Goal: Task Accomplishment & Management: Complete application form

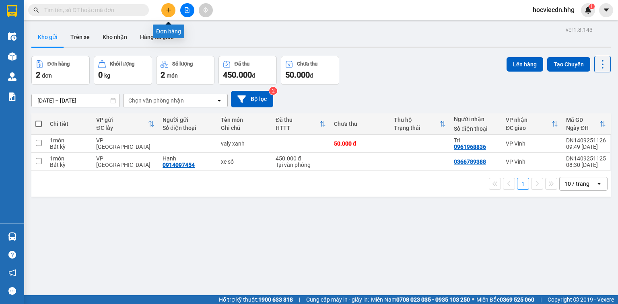
click at [172, 10] on button at bounding box center [168, 10] width 14 height 14
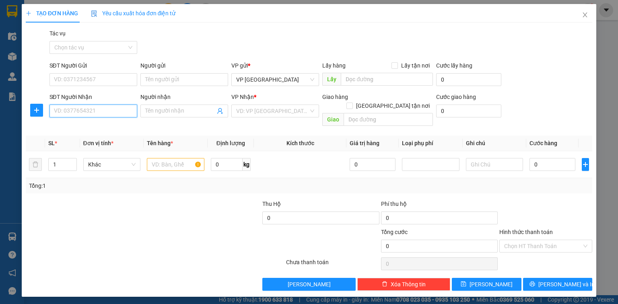
click at [88, 111] on input "SĐT Người Nhận" at bounding box center [93, 111] width 88 height 13
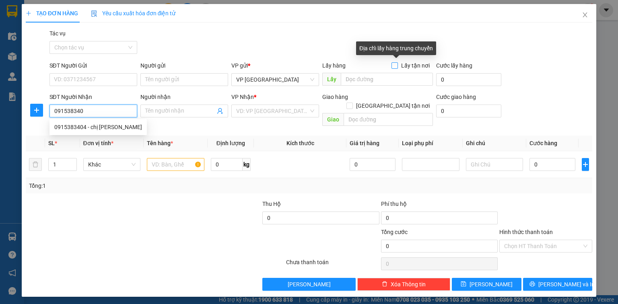
type input "0915383404"
click at [76, 128] on div "0915383404 - chị [PERSON_NAME]" at bounding box center [98, 127] width 88 height 9
type input "chị [PERSON_NAME]"
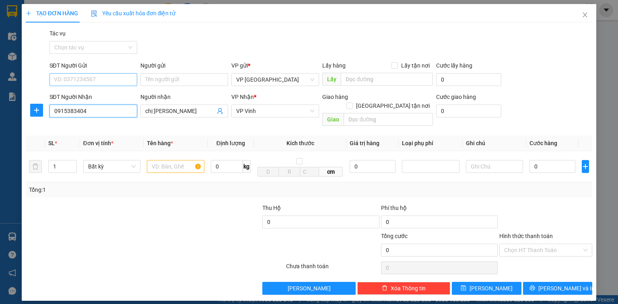
type input "0915383404"
click at [100, 78] on input "SĐT Người Gửi" at bounding box center [93, 79] width 88 height 13
type input "0936002857"
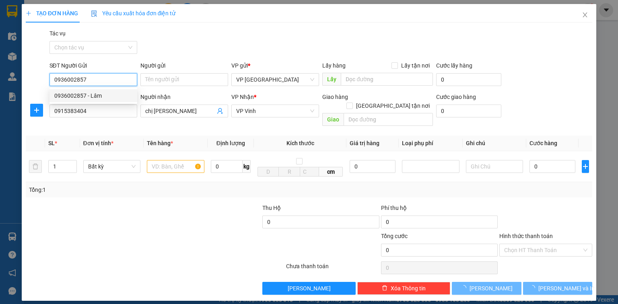
click at [93, 92] on div "0936002857 - Lâm" at bounding box center [93, 95] width 78 height 9
type input "Lâm"
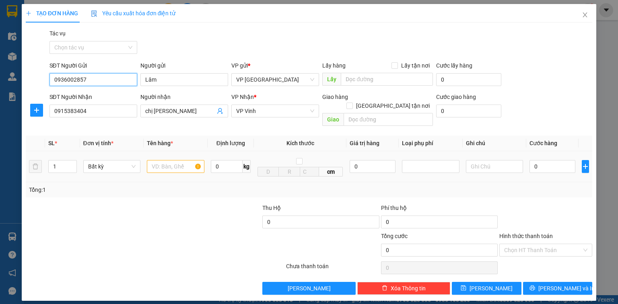
type input "0936002857"
click at [164, 160] on input "text" at bounding box center [176, 166] width 58 height 13
type input "bọc trắng"
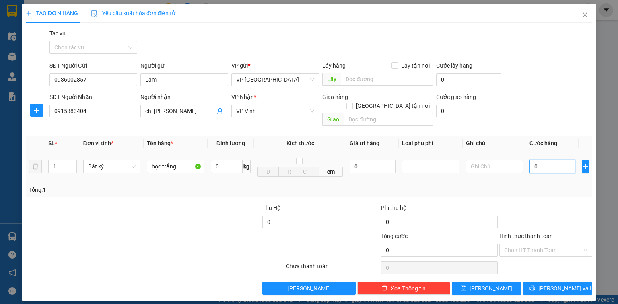
click at [547, 160] on input "0" at bounding box center [552, 166] width 46 height 13
type input "6"
type input "60"
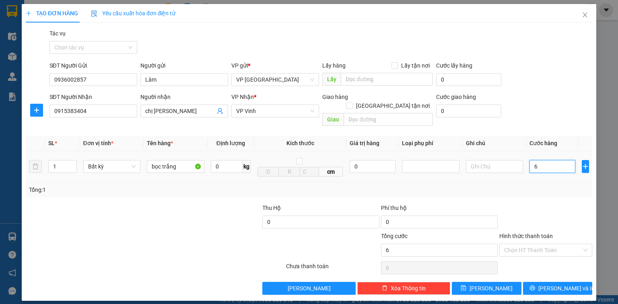
type input "60"
type input "600"
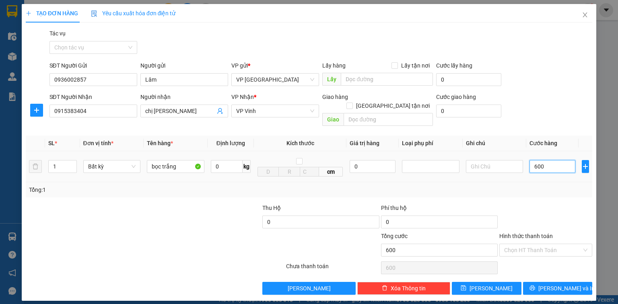
type input "6.000"
type input "60.000"
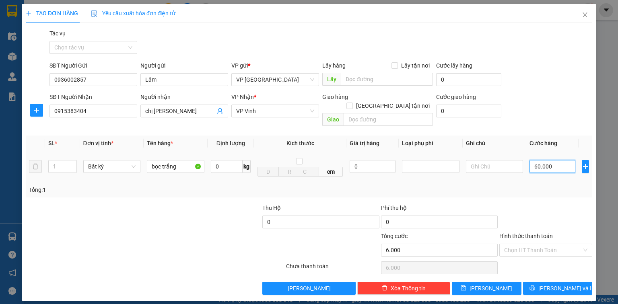
type input "60.000"
click at [554, 244] on input "Hình thức thanh toán" at bounding box center [543, 250] width 78 height 12
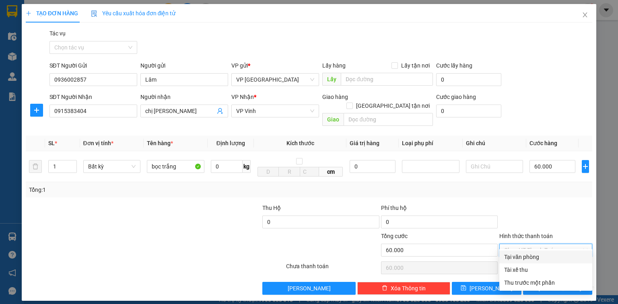
click at [557, 257] on div "Tại văn phòng" at bounding box center [545, 257] width 83 height 9
type input "0"
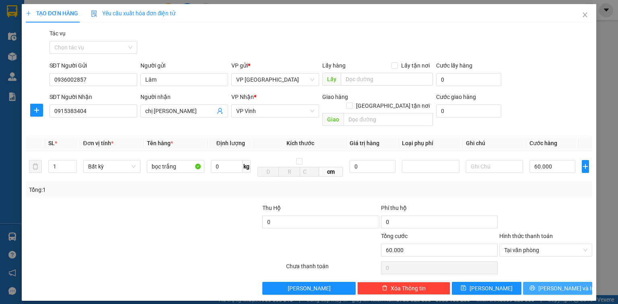
click at [571, 284] on span "[PERSON_NAME] và In" at bounding box center [566, 288] width 56 height 9
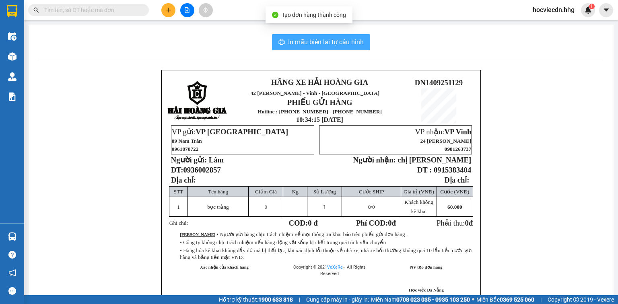
click at [318, 38] on span "In mẫu biên lai tự cấu hình" at bounding box center [326, 42] width 76 height 10
